Goal: Task Accomplishment & Management: Manage account settings

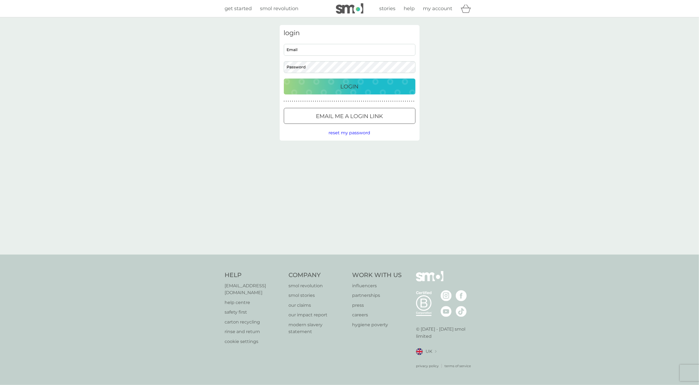
click at [333, 53] on input "Email" at bounding box center [350, 50] width 132 height 12
click at [348, 117] on div at bounding box center [350, 116] width 20 height 6
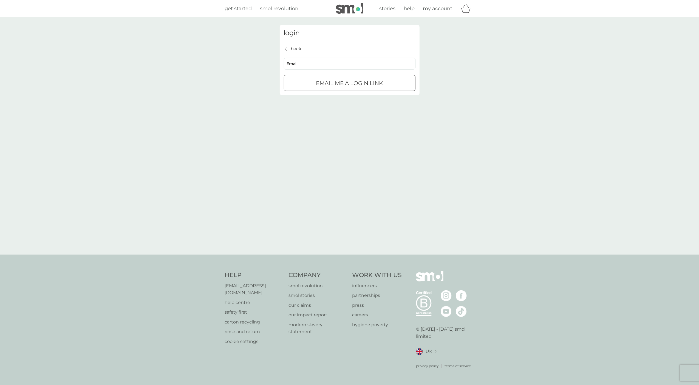
click at [349, 85] on div "submit" at bounding box center [350, 83] width 20 height 6
click at [345, 62] on input "Email" at bounding box center [350, 64] width 132 height 12
type input "[PERSON_NAME][EMAIL_ADDRESS][DOMAIN_NAME]"
click button "Email me a login link" at bounding box center [350, 83] width 132 height 16
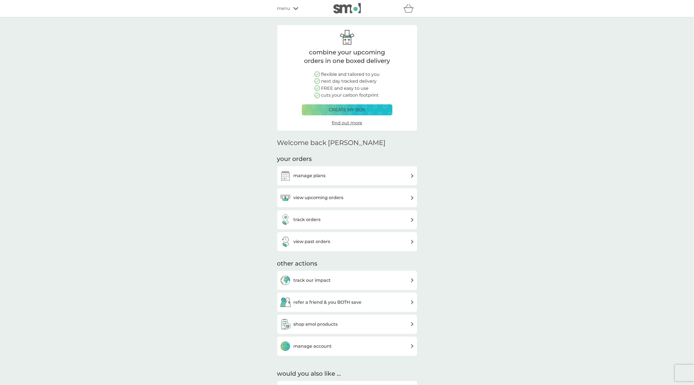
click at [304, 195] on h3 "view upcoming orders" at bounding box center [319, 197] width 50 height 7
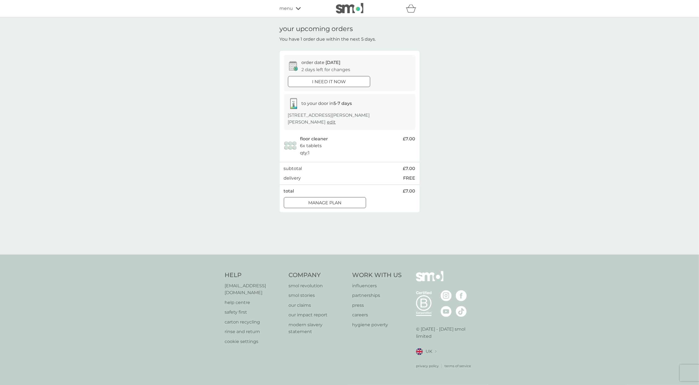
click at [286, 8] on span "menu" at bounding box center [286, 8] width 13 height 7
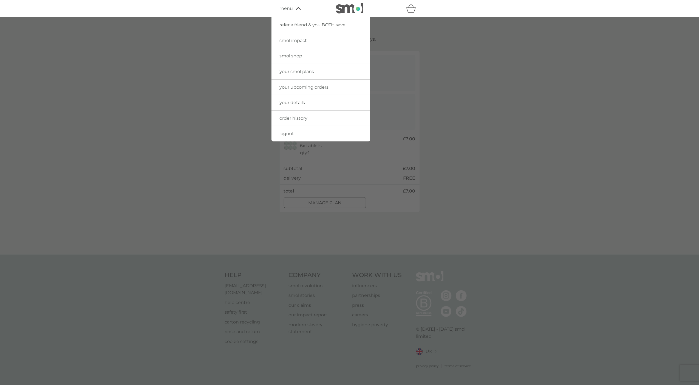
drag, startPoint x: 289, startPoint y: 118, endPoint x: 290, endPoint y: 122, distance: 4.3
click at [288, 118] on span "order history" at bounding box center [294, 118] width 28 height 5
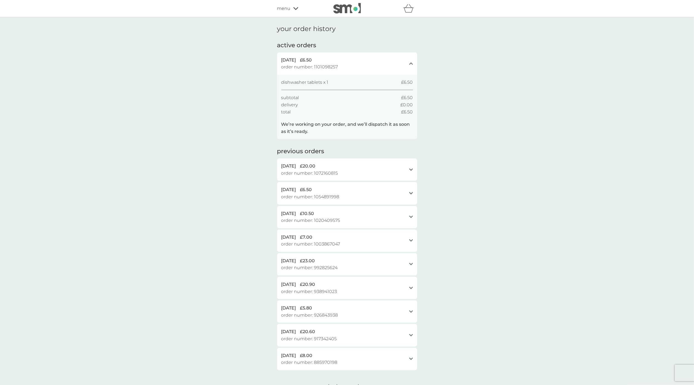
click at [284, 10] on span "menu" at bounding box center [283, 8] width 13 height 7
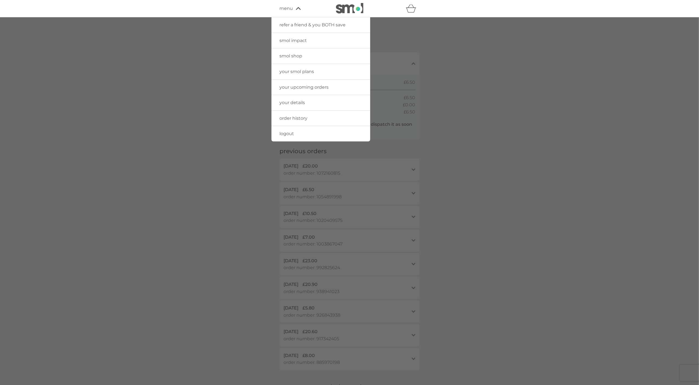
drag, startPoint x: 308, startPoint y: 87, endPoint x: 345, endPoint y: 106, distance: 40.7
click at [308, 87] on span "your upcoming orders" at bounding box center [304, 87] width 49 height 5
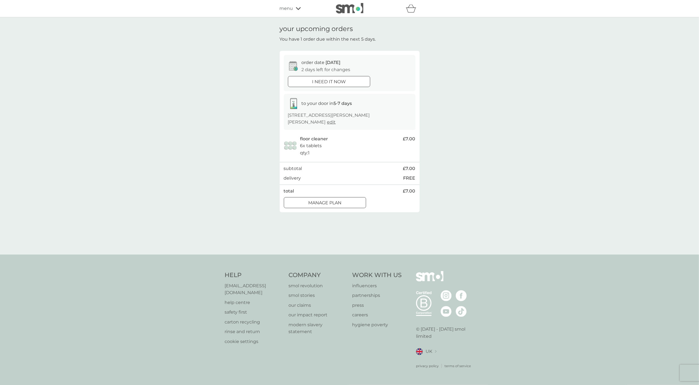
click at [342, 199] on div "Manage plan" at bounding box center [325, 202] width 82 height 7
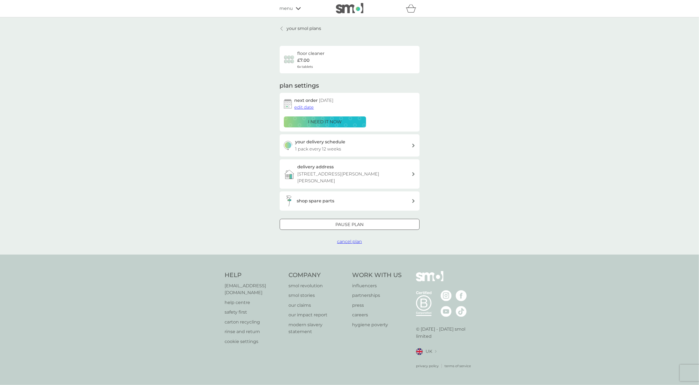
click at [302, 105] on span "edit date" at bounding box center [304, 107] width 19 height 5
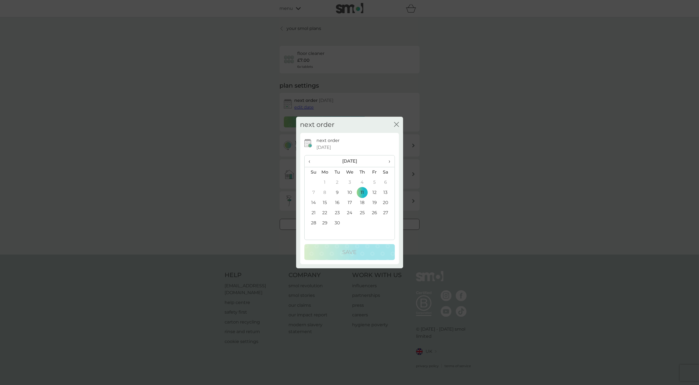
click at [376, 212] on td "26" at bounding box center [375, 213] width 12 height 10
click at [388, 159] on span "›" at bounding box center [387, 161] width 5 height 12
click at [375, 210] on td "24" at bounding box center [375, 213] width 12 height 10
click at [356, 252] on p "Save" at bounding box center [350, 252] width 14 height 9
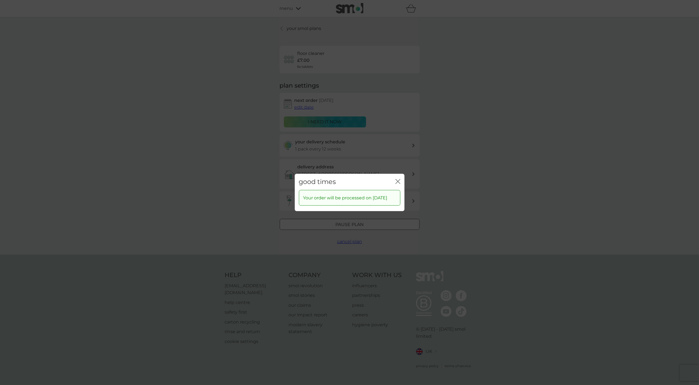
click at [398, 179] on icon "close" at bounding box center [398, 181] width 5 height 5
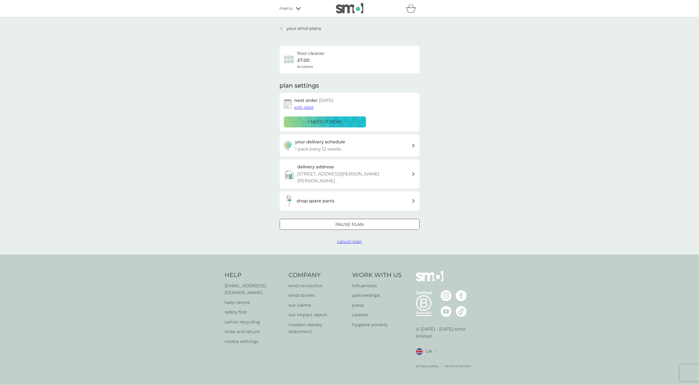
click at [294, 27] on p "your smol plans" at bounding box center [304, 28] width 35 height 7
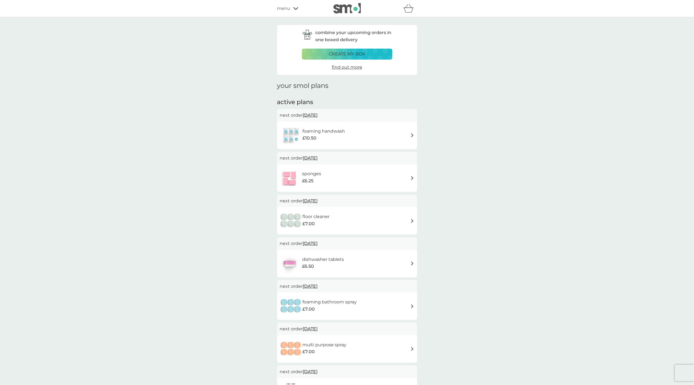
click at [410, 177] on img at bounding box center [412, 178] width 4 height 4
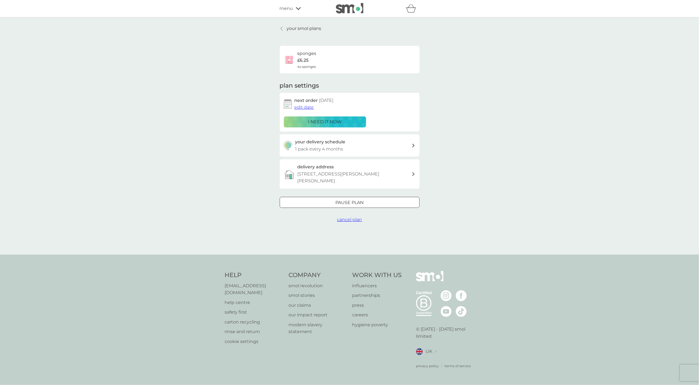
click at [305, 108] on span "edit date" at bounding box center [304, 107] width 19 height 5
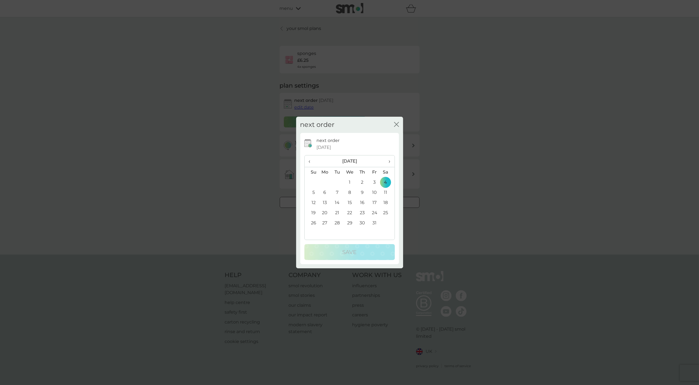
click at [376, 211] on td "24" at bounding box center [375, 213] width 12 height 10
click at [356, 247] on button "Save" at bounding box center [350, 252] width 91 height 16
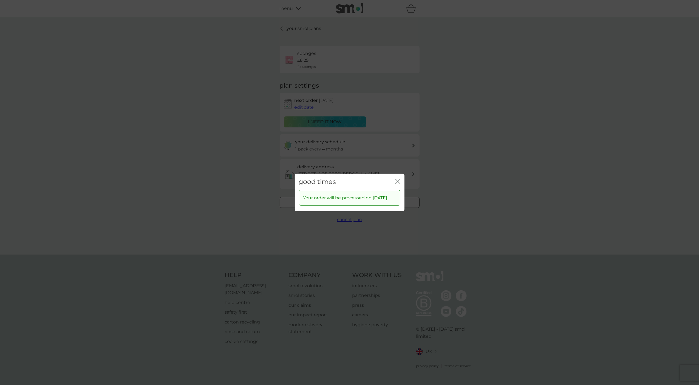
click at [396, 179] on icon "close" at bounding box center [398, 181] width 5 height 5
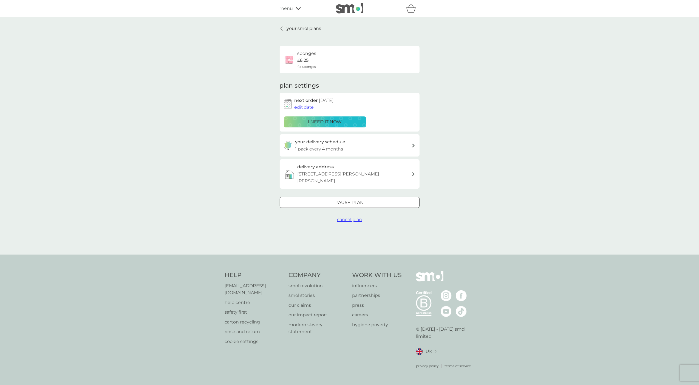
click at [284, 29] on link "your smol plans" at bounding box center [301, 28] width 42 height 7
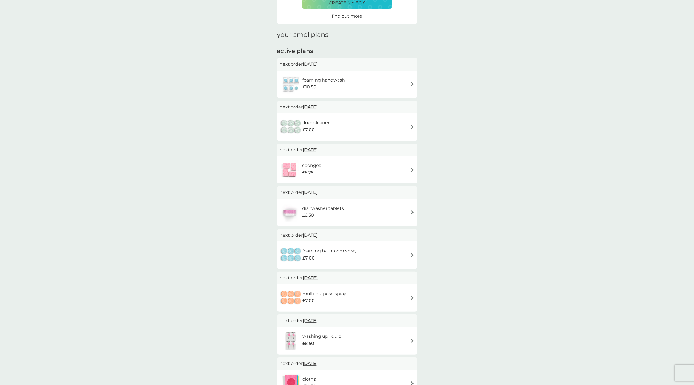
scroll to position [73, 0]
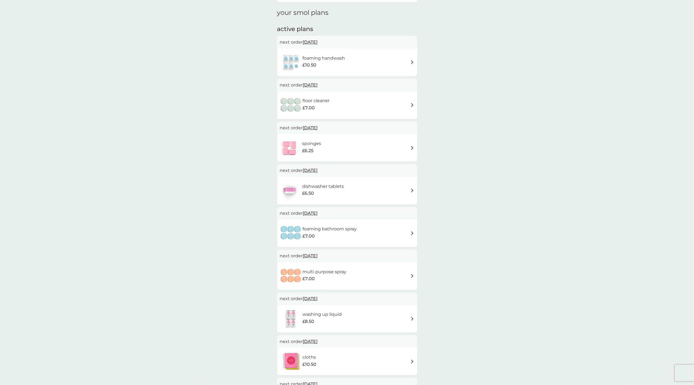
click at [411, 189] on img at bounding box center [412, 190] width 4 height 4
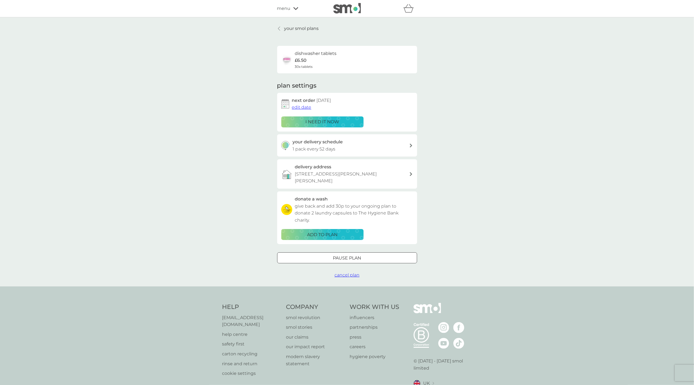
click at [349, 255] on div at bounding box center [347, 258] width 20 height 6
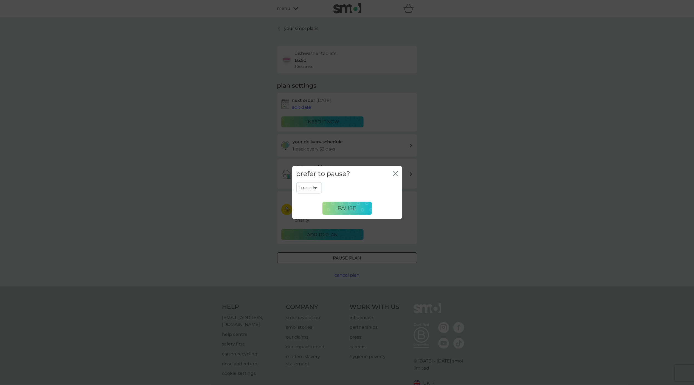
click at [314, 186] on select "1 month 2 months 3 months 4 months 5 months 6 months" at bounding box center [309, 188] width 26 height 12
select select "6"
click at [296, 182] on select "1 month 2 months 3 months 4 months 5 months 6 months" at bounding box center [309, 188] width 26 height 12
click at [345, 209] on span "Pause" at bounding box center [347, 208] width 19 height 7
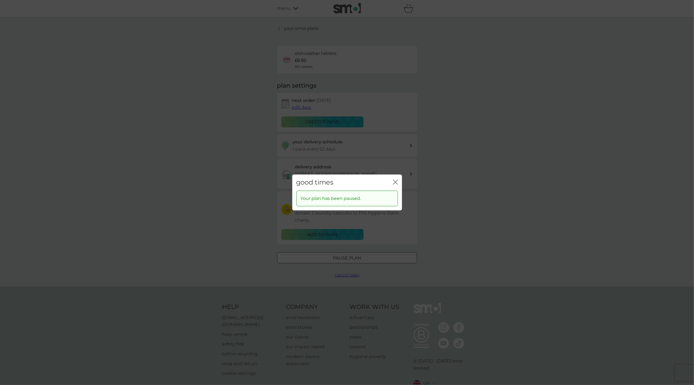
click at [393, 181] on icon "close" at bounding box center [395, 181] width 5 height 5
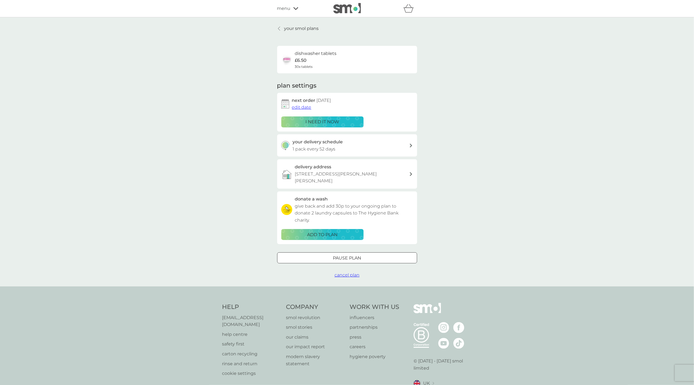
click at [297, 26] on p "your smol plans" at bounding box center [301, 28] width 35 height 7
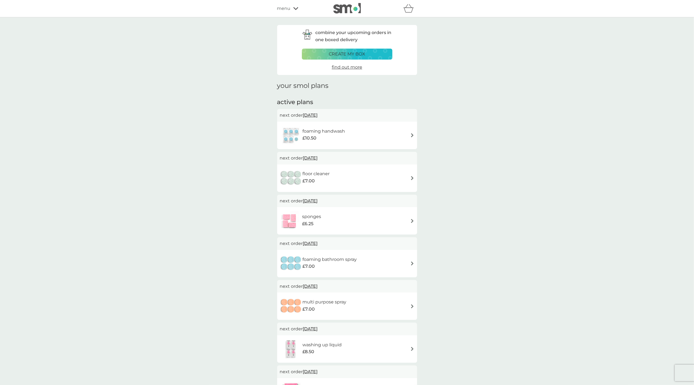
click at [412, 304] on img at bounding box center [412, 306] width 4 height 4
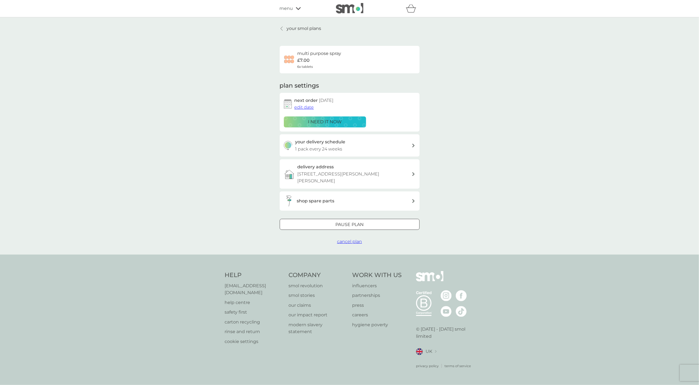
click at [344, 221] on div at bounding box center [350, 224] width 20 height 6
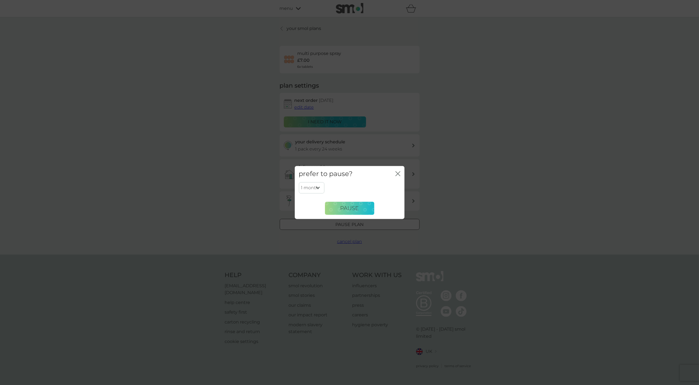
click at [315, 186] on select "1 month 2 months 3 months 4 months 5 months 6 months" at bounding box center [312, 188] width 26 height 12
select select "6"
click at [299, 182] on select "1 month 2 months 3 months 4 months 5 months 6 months" at bounding box center [312, 188] width 26 height 12
click at [355, 210] on span "Pause" at bounding box center [350, 208] width 19 height 7
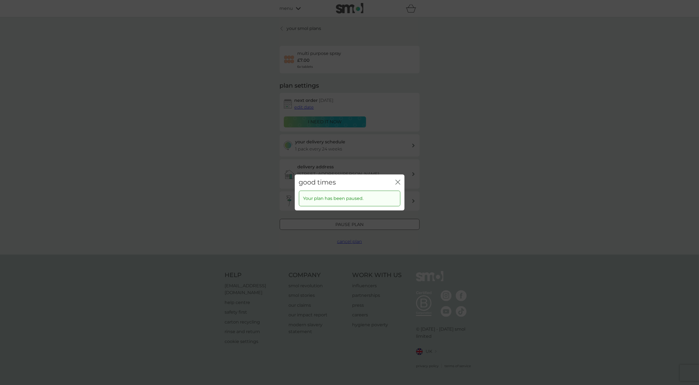
click at [398, 181] on icon "close" at bounding box center [398, 181] width 5 height 5
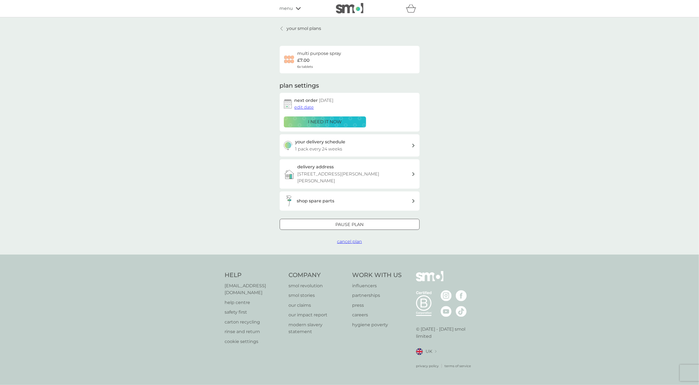
click at [299, 28] on p "your smol plans" at bounding box center [304, 28] width 35 height 7
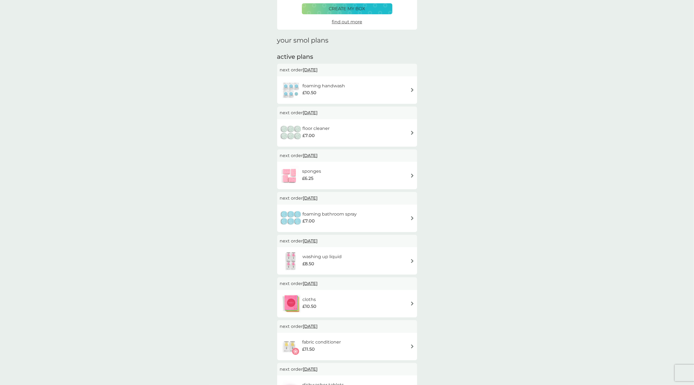
scroll to position [73, 0]
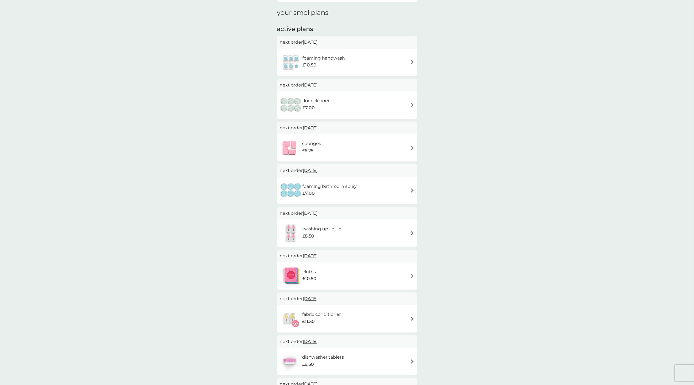
click at [409, 189] on div "foaming bathroom spray £7.00" at bounding box center [347, 190] width 134 height 19
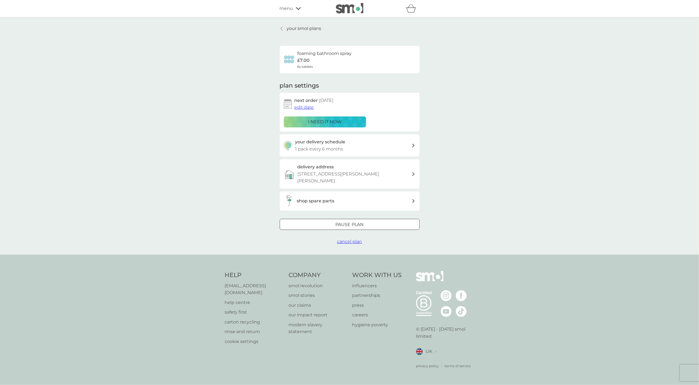
click at [355, 239] on span "cancel plan" at bounding box center [349, 241] width 25 height 5
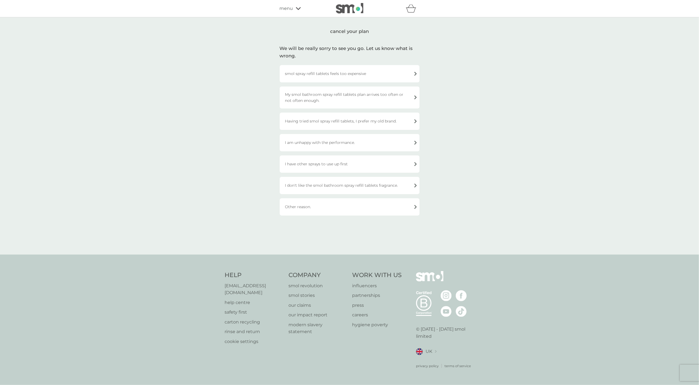
click at [383, 203] on div "Other reason." at bounding box center [350, 206] width 140 height 17
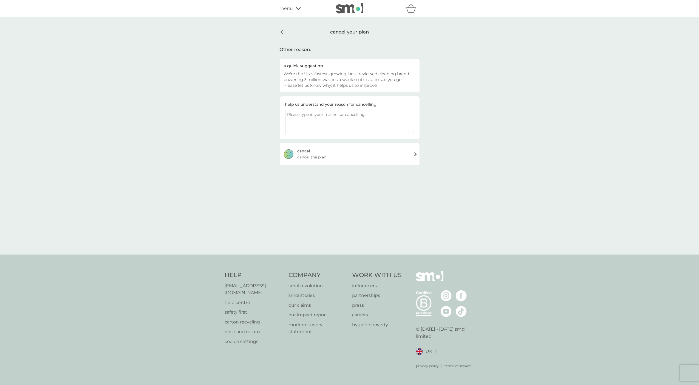
click at [364, 156] on div "cancel cancel the plan" at bounding box center [350, 154] width 140 height 22
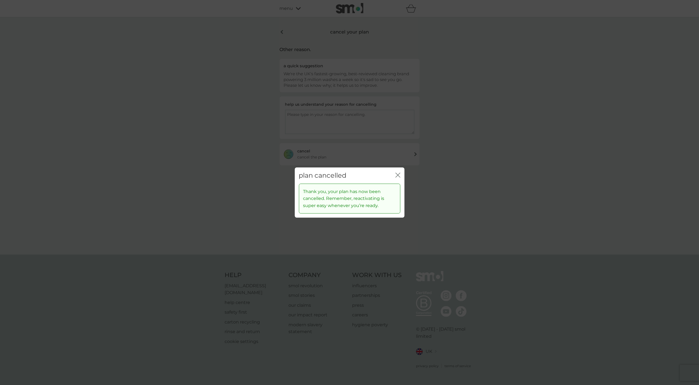
click at [398, 175] on icon "close" at bounding box center [398, 175] width 5 height 5
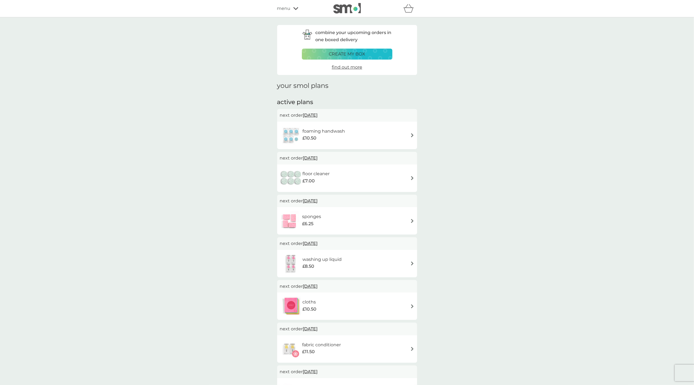
click at [412, 135] on img at bounding box center [412, 135] width 4 height 4
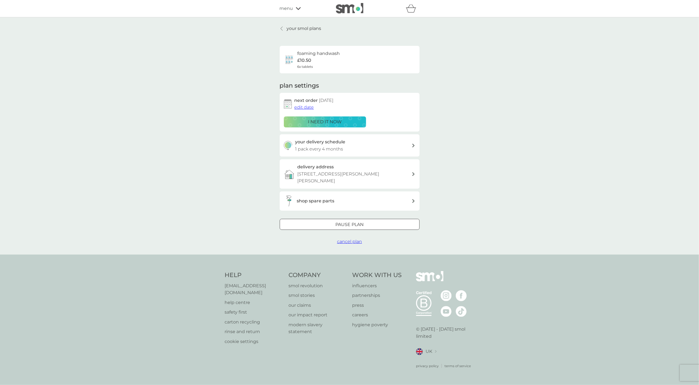
click at [359, 221] on p "Pause plan" at bounding box center [350, 224] width 28 height 7
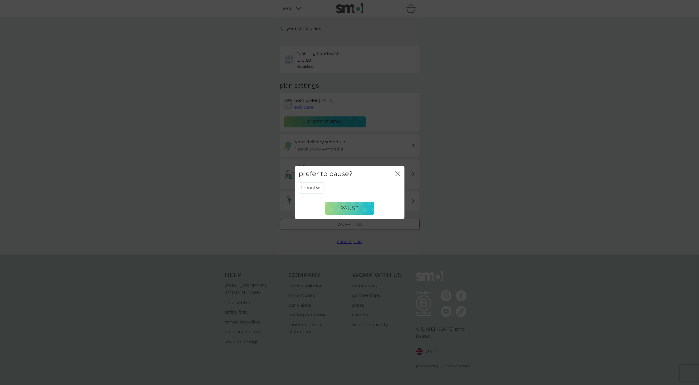
click at [316, 187] on select "1 month 2 months 3 months 4 months 5 months 6 months" at bounding box center [312, 188] width 26 height 12
select select "6"
click at [299, 182] on select "1 month 2 months 3 months 4 months 5 months 6 months" at bounding box center [312, 188] width 26 height 12
click at [353, 203] on button "Pause" at bounding box center [349, 208] width 49 height 13
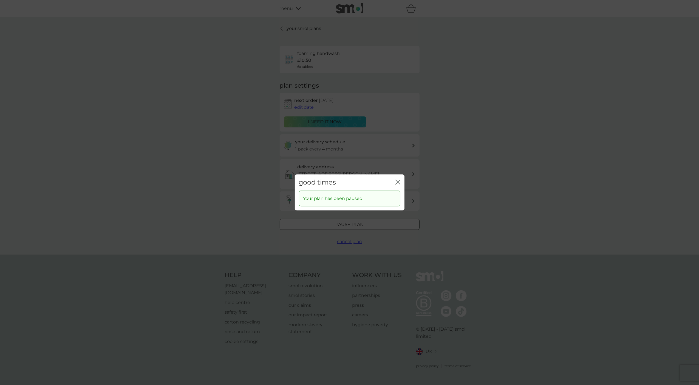
click at [397, 182] on icon "close" at bounding box center [398, 181] width 5 height 5
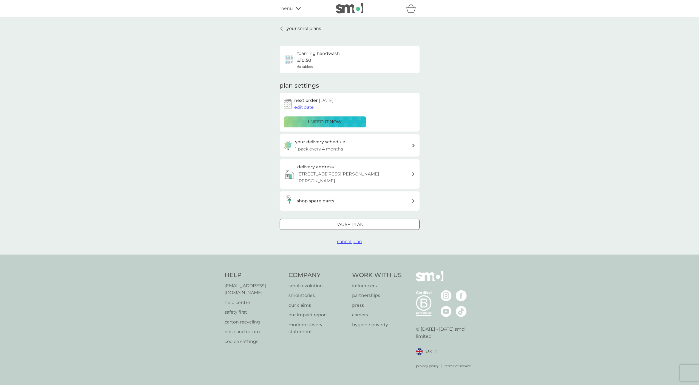
click at [303, 27] on p "your smol plans" at bounding box center [304, 28] width 35 height 7
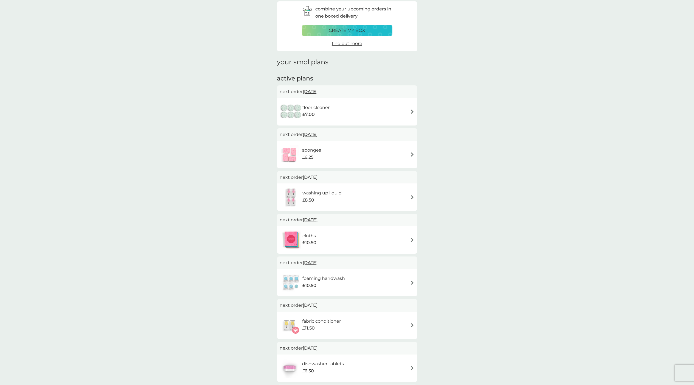
scroll to position [36, 0]
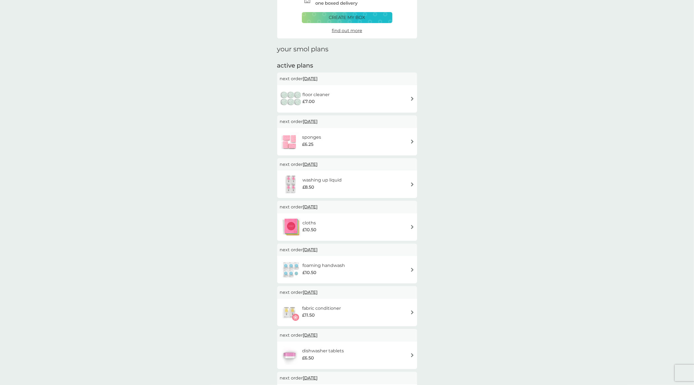
click at [411, 268] on img at bounding box center [412, 270] width 4 height 4
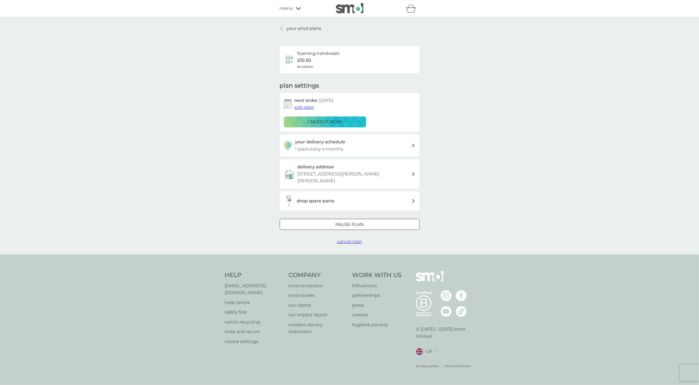
click at [348, 239] on span "cancel plan" at bounding box center [349, 241] width 25 height 5
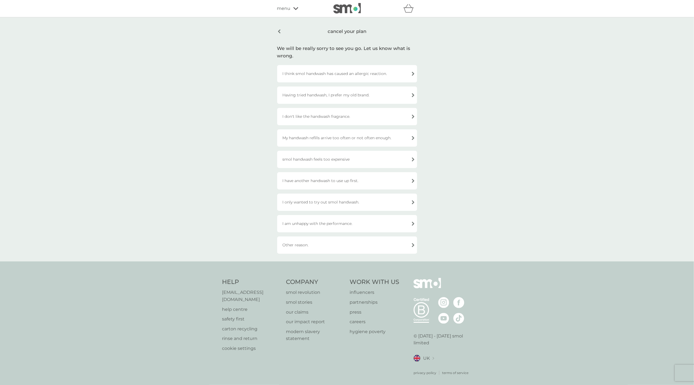
click at [323, 246] on div "Other reason." at bounding box center [347, 244] width 140 height 17
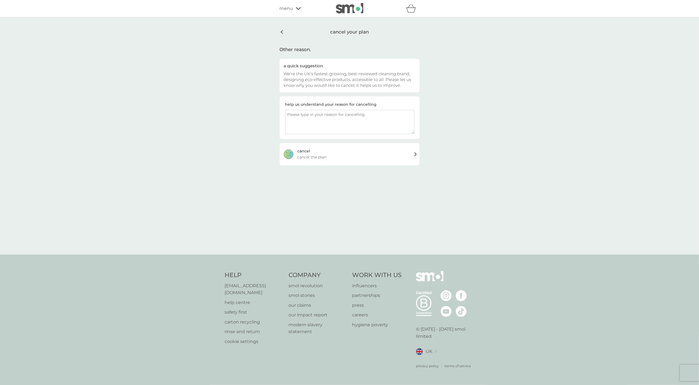
click at [325, 156] on span "cancel the plan" at bounding box center [312, 157] width 29 height 6
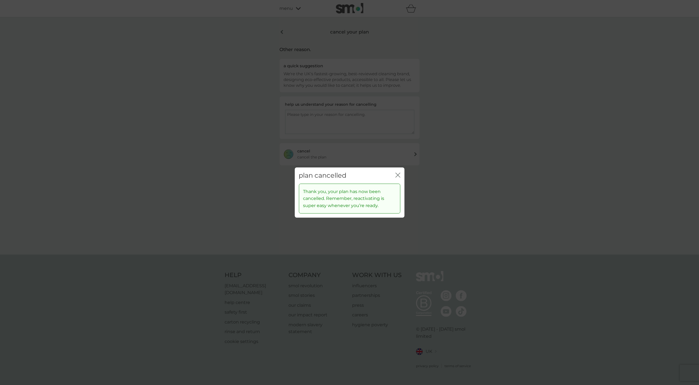
click at [397, 175] on icon "close" at bounding box center [398, 175] width 5 height 5
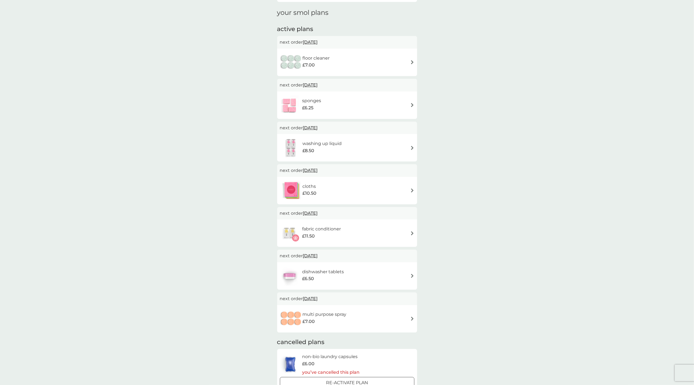
scroll to position [36, 0]
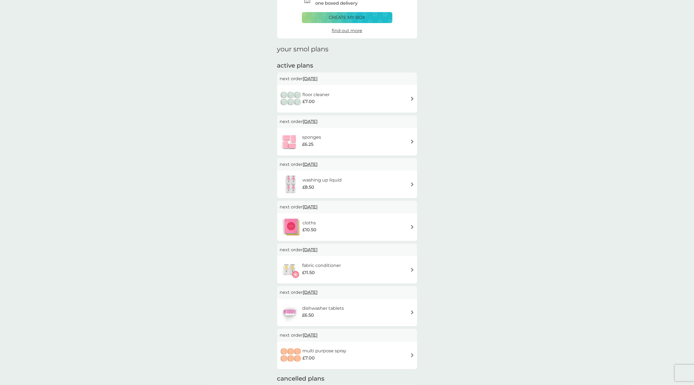
click at [412, 227] on img at bounding box center [412, 227] width 4 height 4
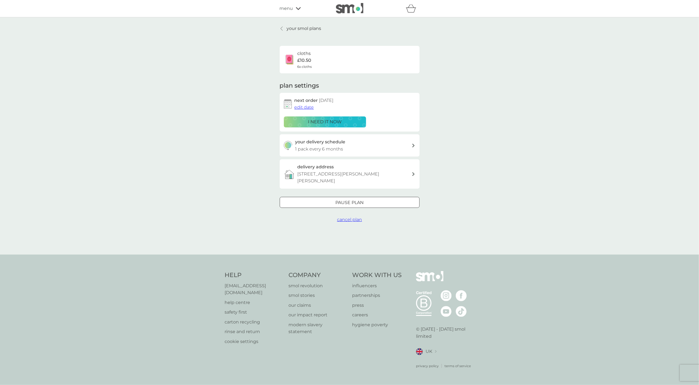
click at [348, 197] on button "Pause plan" at bounding box center [350, 202] width 140 height 11
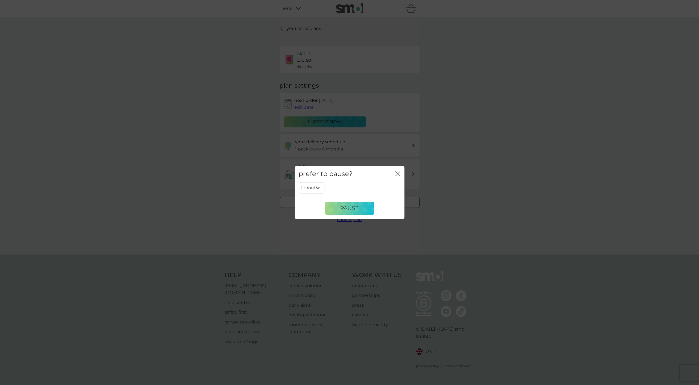
click at [315, 185] on select "1 month 2 months 3 months 4 months 5 months 6 months" at bounding box center [312, 188] width 26 height 12
select select "6"
click at [299, 182] on select "1 month 2 months 3 months 4 months 5 months 6 months" at bounding box center [312, 188] width 26 height 12
click at [343, 211] on span "Pause" at bounding box center [350, 208] width 19 height 7
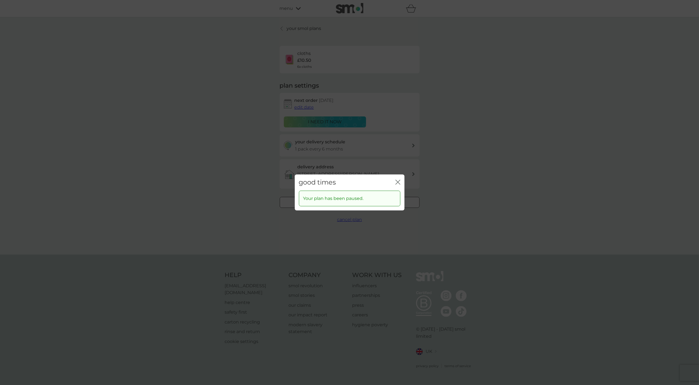
click at [398, 182] on icon "close" at bounding box center [399, 182] width 2 height 4
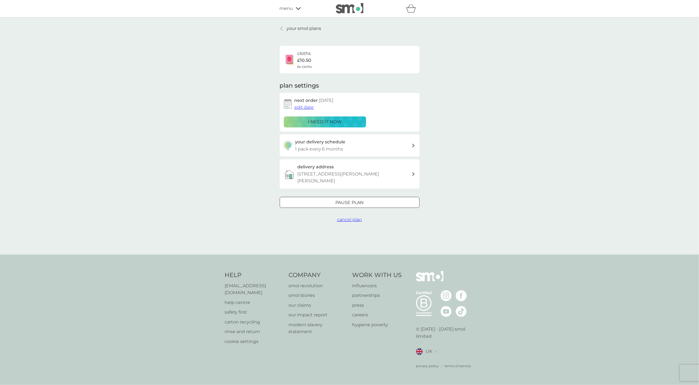
click at [301, 27] on p "your smol plans" at bounding box center [304, 28] width 35 height 7
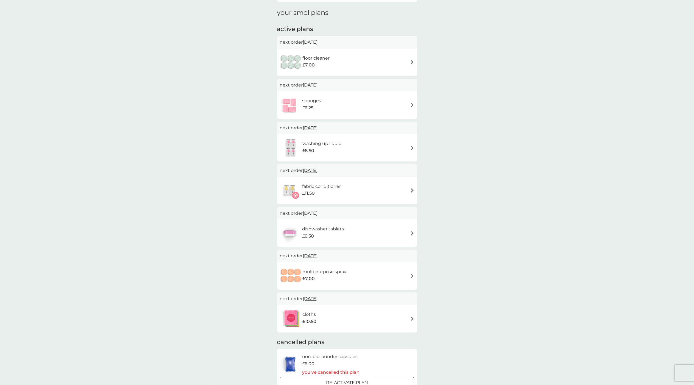
scroll to position [36, 0]
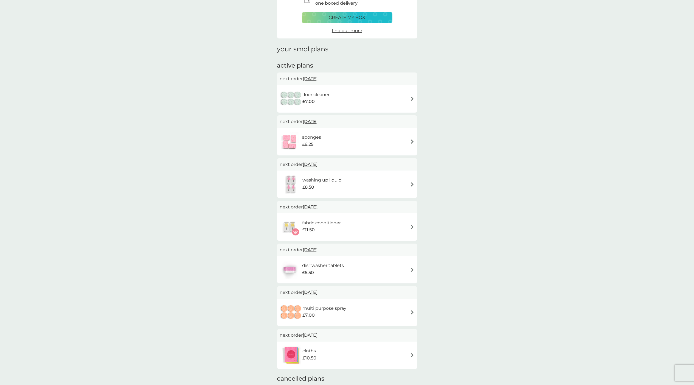
click at [409, 223] on div "fabric conditioner £11.50" at bounding box center [347, 226] width 134 height 19
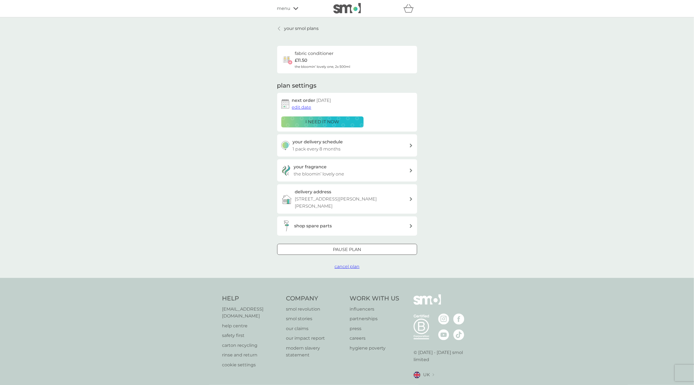
click at [348, 264] on span "cancel plan" at bounding box center [347, 266] width 25 height 5
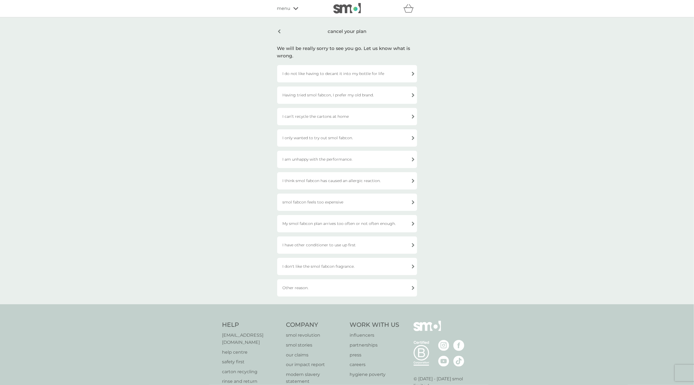
click at [328, 200] on div "smol fabcon feels too expensive" at bounding box center [347, 201] width 140 height 17
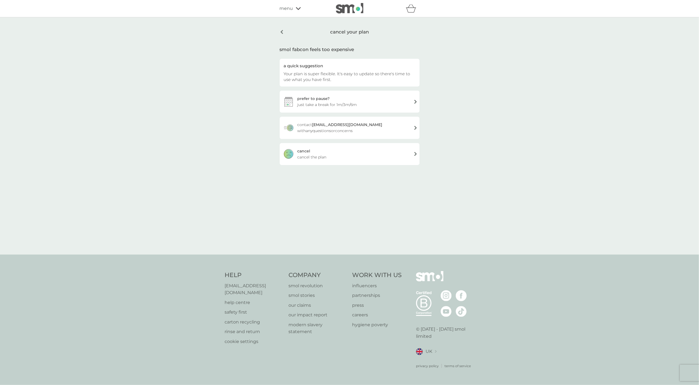
click at [325, 155] on span "cancel the plan" at bounding box center [312, 157] width 29 height 6
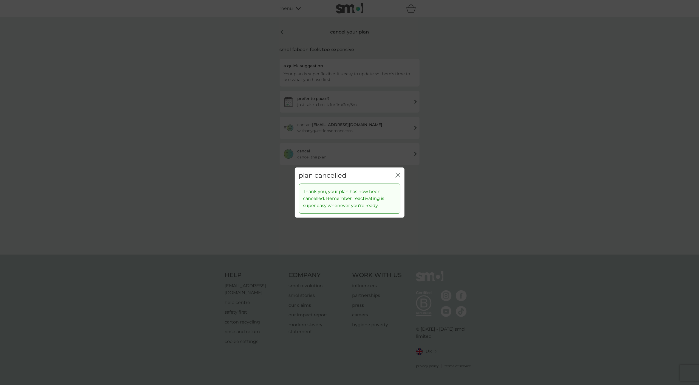
click at [398, 175] on icon "close" at bounding box center [399, 175] width 2 height 4
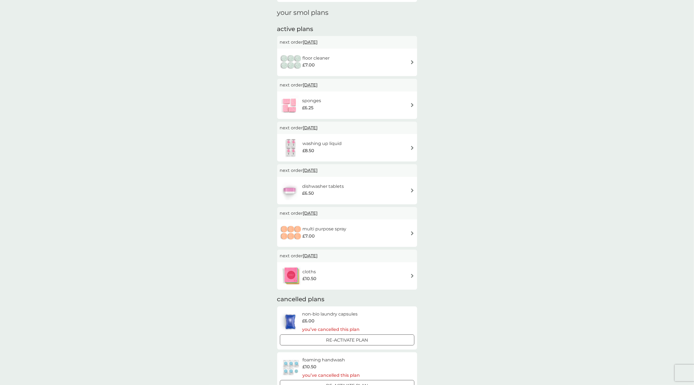
scroll to position [36, 0]
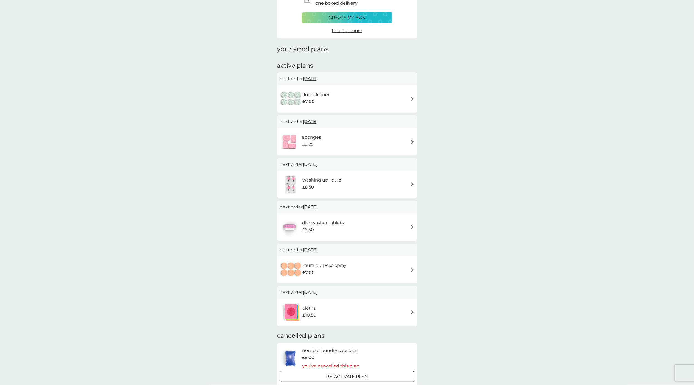
click at [412, 271] on img at bounding box center [412, 270] width 4 height 4
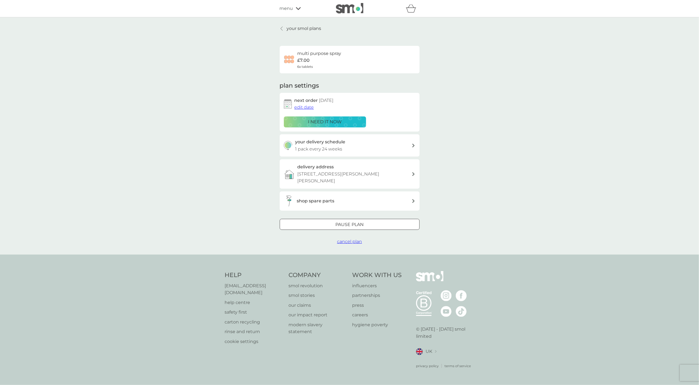
click at [355, 239] on span "cancel plan" at bounding box center [349, 241] width 25 height 5
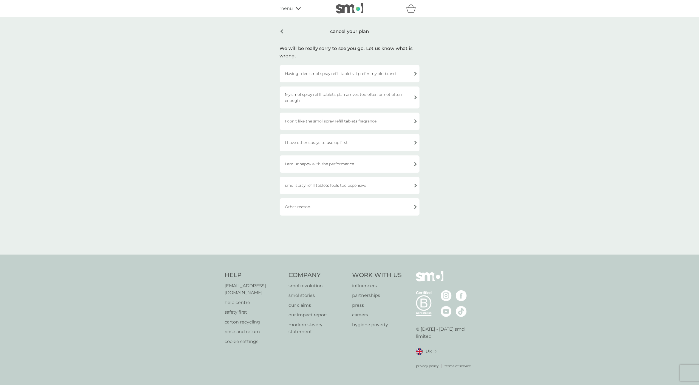
click at [310, 201] on div "Other reason." at bounding box center [350, 206] width 140 height 17
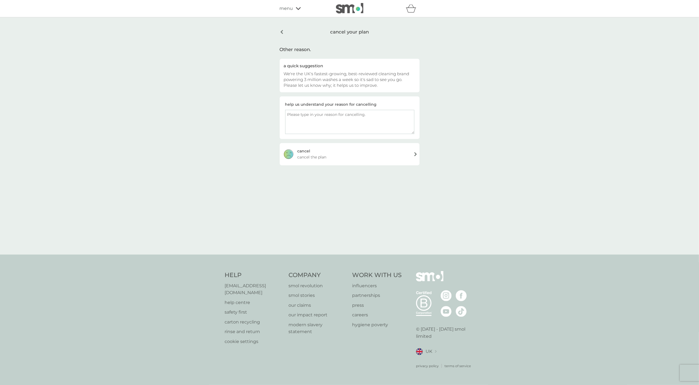
click at [312, 149] on div "cancel cancel the plan" at bounding box center [350, 154] width 140 height 22
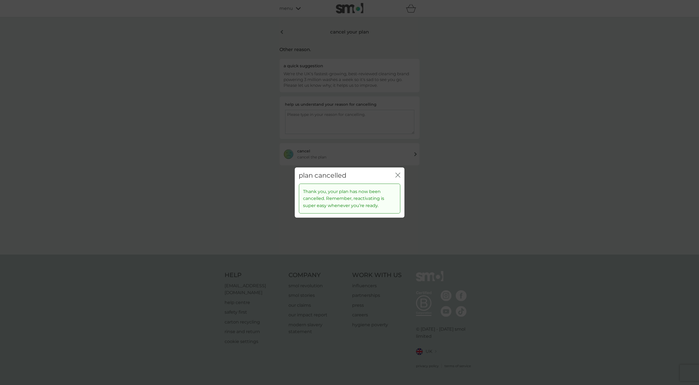
click at [398, 176] on icon "close" at bounding box center [398, 175] width 5 height 5
